Goal: Transaction & Acquisition: Purchase product/service

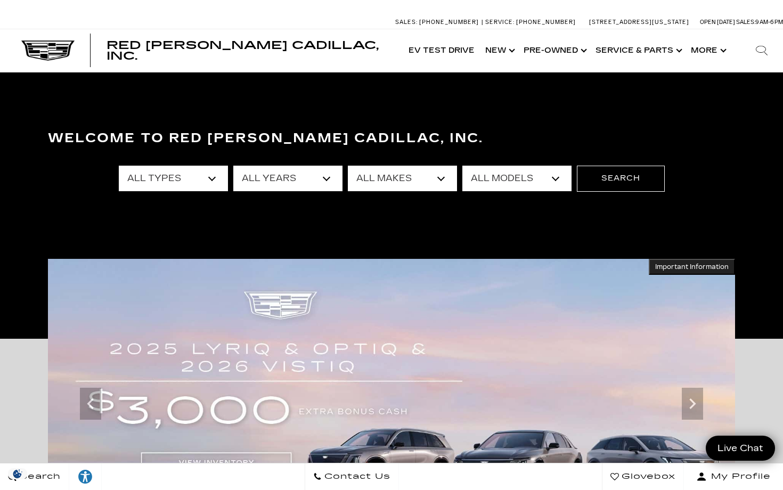
click at [556, 176] on select "All Models A4 Crown Signia CT4 CT5 Discovery E-Class Enclave Escalade Escalade …" at bounding box center [516, 179] width 109 height 26
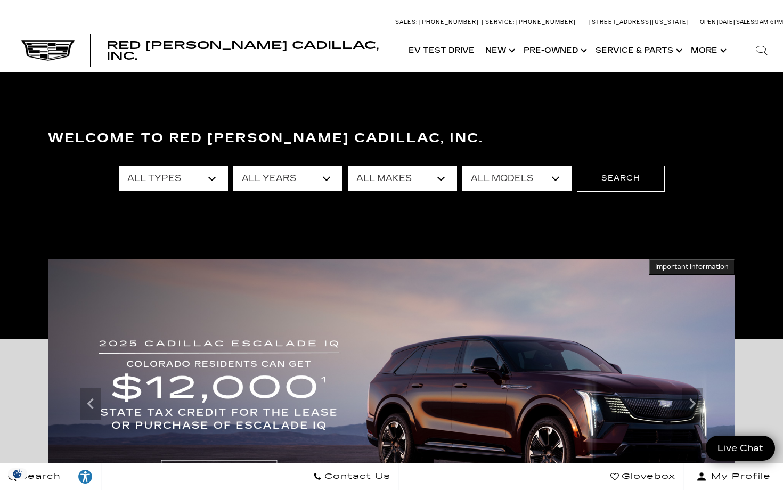
click at [204, 181] on select "All Types New Used Certified Used Demo" at bounding box center [173, 179] width 109 height 26
select select "New"
click at [119, 166] on select "All Types New Used Certified Used Demo" at bounding box center [173, 179] width 109 height 26
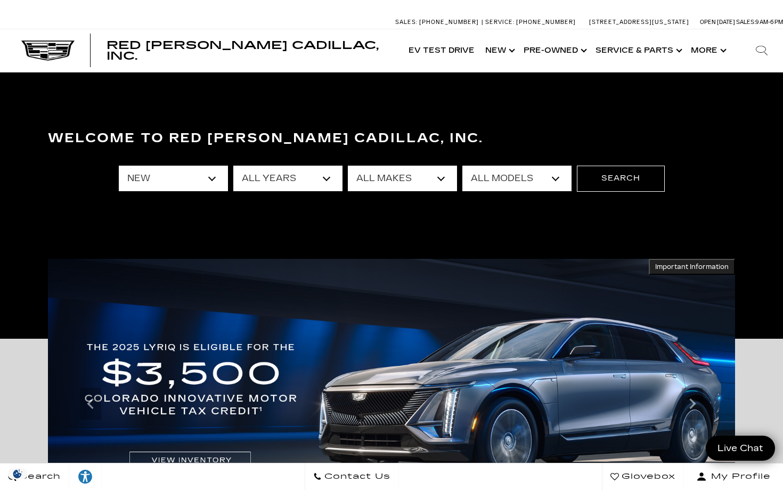
click at [551, 179] on select "All Models CT4 Escalade Escalade ESV ESCALADE IQ ESCALADE IQL LYRIQ OPTIQ VISTI…" at bounding box center [516, 179] width 109 height 26
select select "XT6"
click at [462, 166] on select "All Models CT4 Escalade Escalade ESV ESCALADE IQ ESCALADE IQL LYRIQ OPTIQ VISTI…" at bounding box center [516, 179] width 109 height 26
click at [641, 179] on button "Search" at bounding box center [620, 179] width 88 height 26
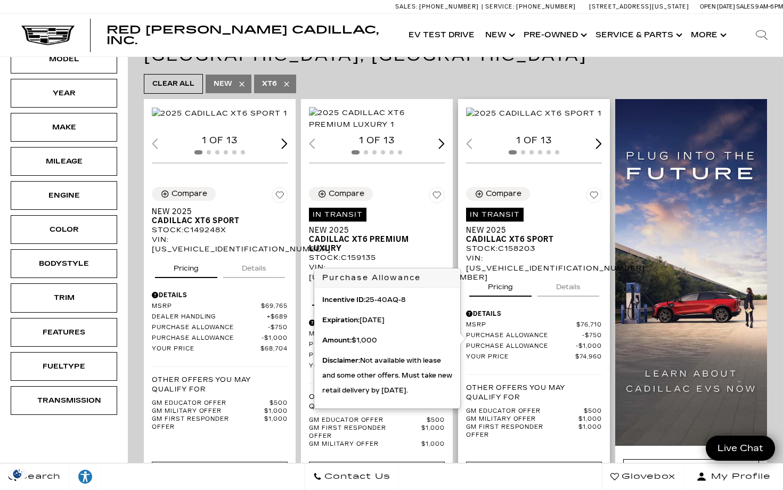
scroll to position [238, 0]
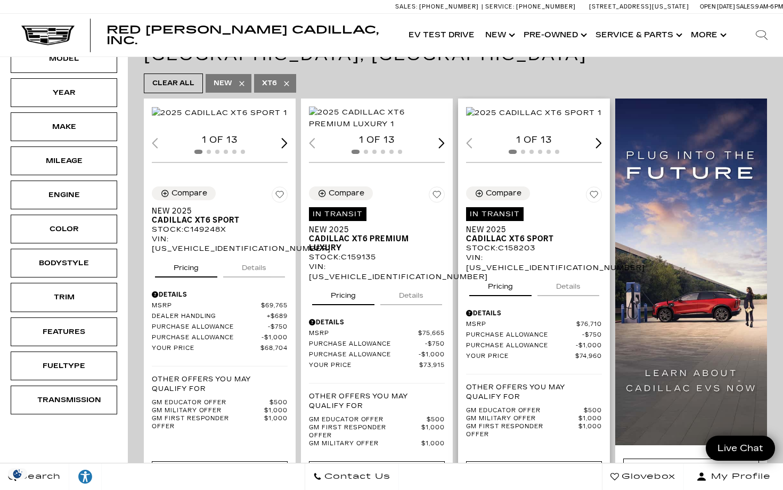
click at [599, 148] on div "Next slide" at bounding box center [598, 143] width 6 height 10
click at [469, 148] on div "Previous slide" at bounding box center [469, 143] width 6 height 10
click at [470, 148] on div "Previous slide" at bounding box center [469, 143] width 6 height 10
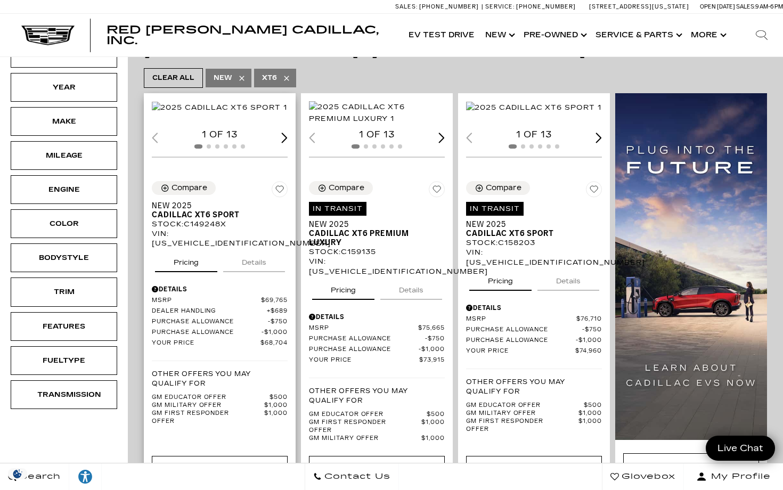
click at [284, 143] on div "Next slide" at bounding box center [284, 138] width 6 height 10
click at [152, 143] on div "Previous slide" at bounding box center [155, 138] width 6 height 10
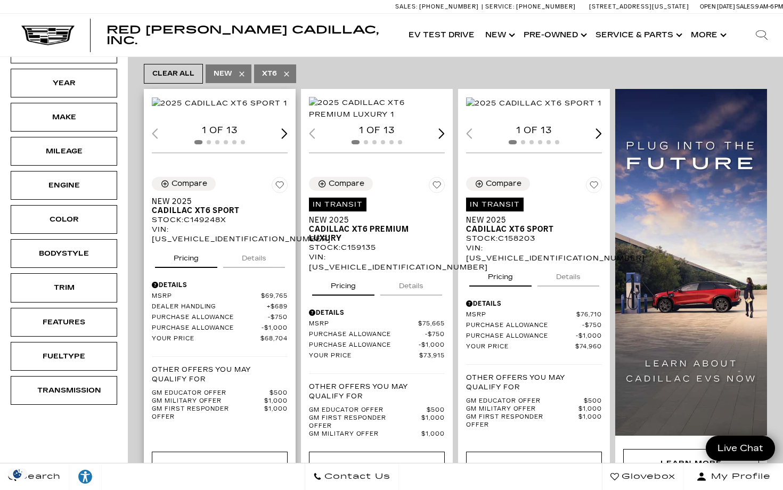
scroll to position [249, 0]
